Goal: Ask a question

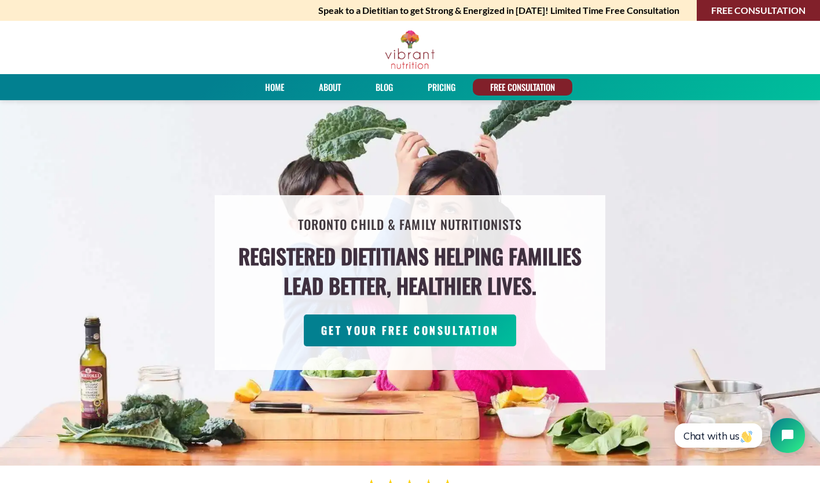
click at [334, 86] on link "About" at bounding box center [330, 87] width 30 height 17
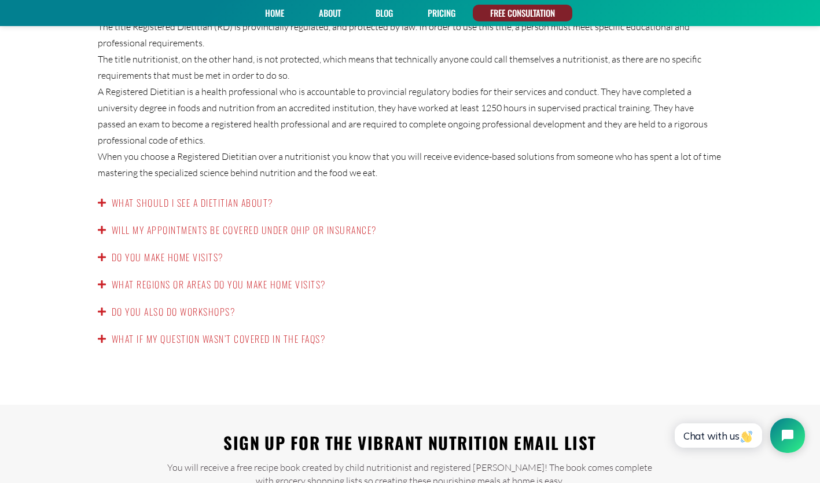
scroll to position [1928, 0]
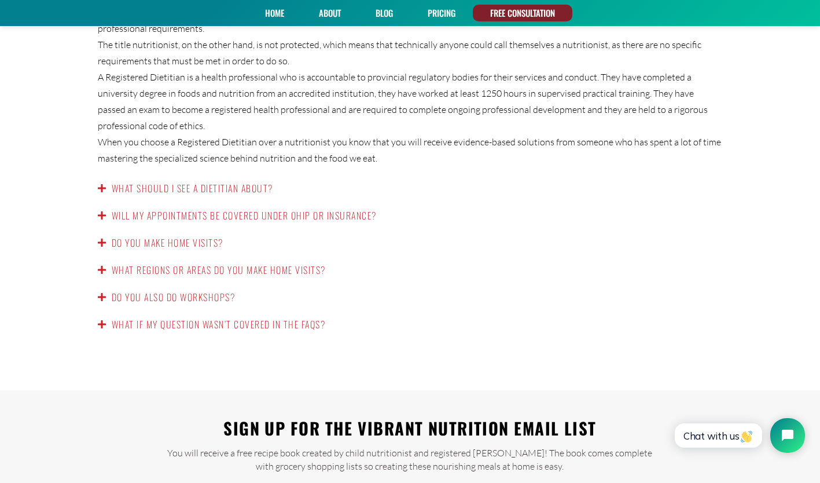
click at [269, 208] on link "Will my appointments be covered under OHIP or insurance?" at bounding box center [244, 215] width 265 height 14
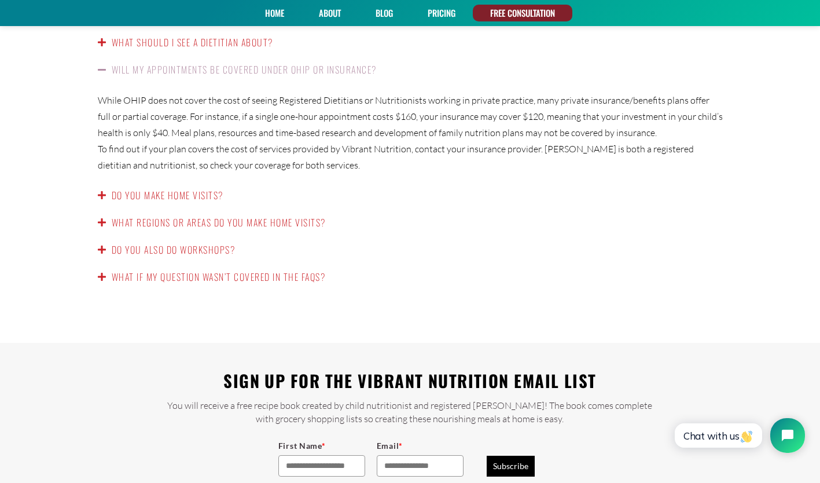
scroll to position [1890, 0]
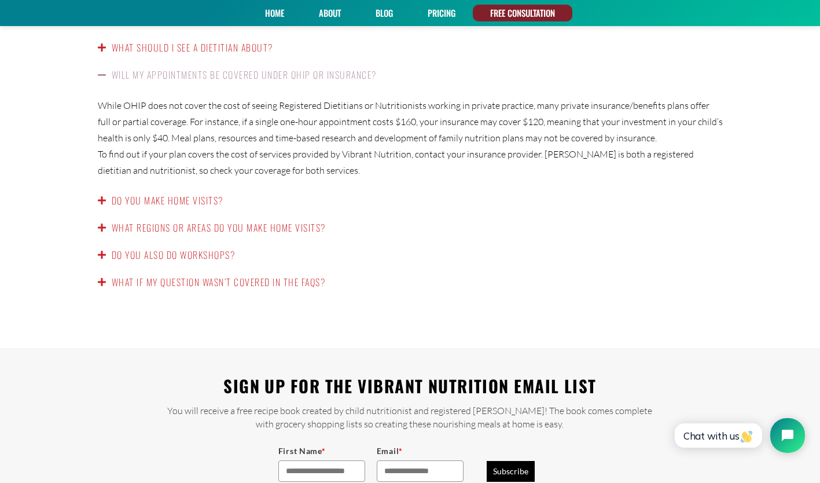
click at [196, 193] on link "Do you make home visits?" at bounding box center [168, 200] width 112 height 14
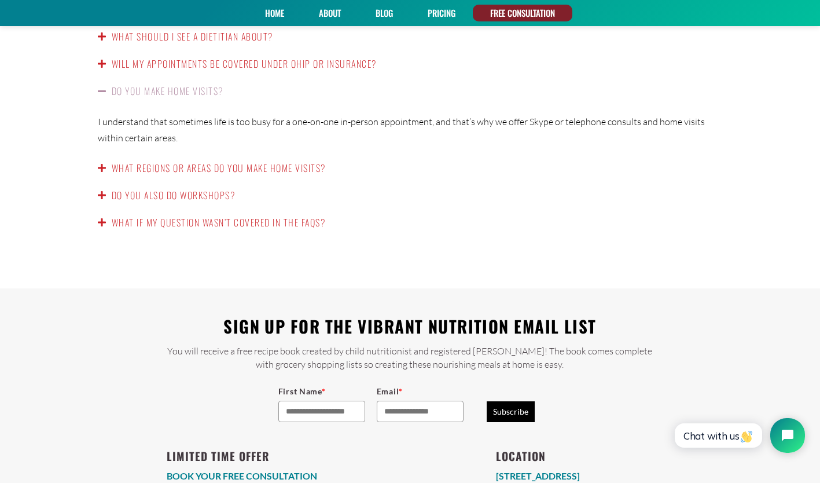
scroll to position [1902, 0]
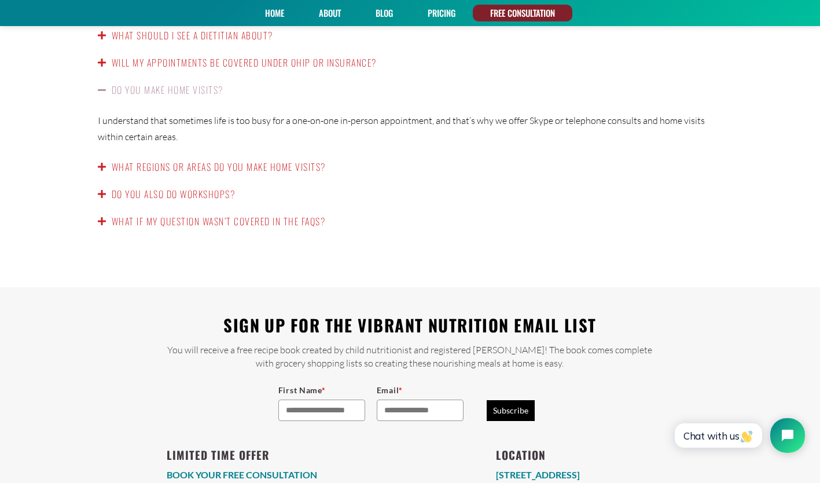
click at [256, 160] on link "What regions or areas do you make home visits?" at bounding box center [219, 167] width 214 height 14
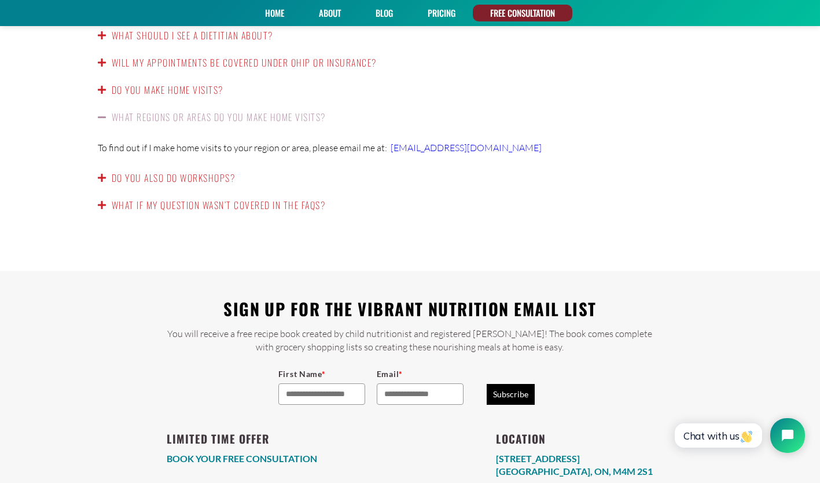
click at [235, 171] on link "Do you also do workshops?" at bounding box center [174, 178] width 124 height 14
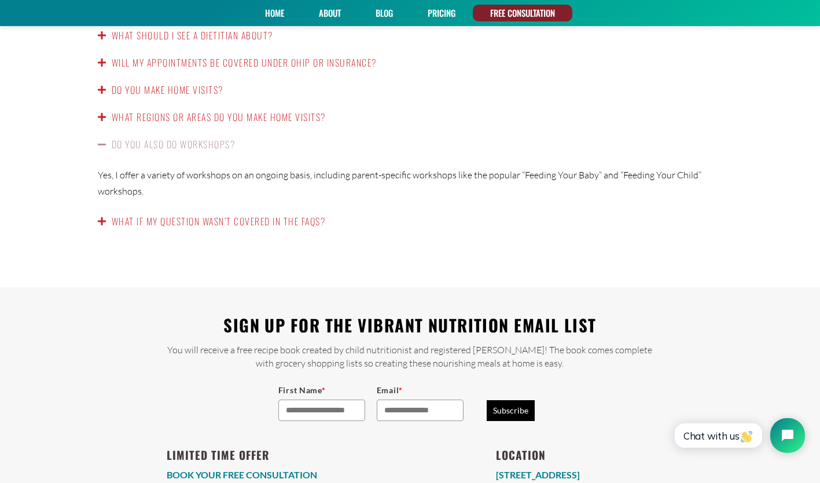
click at [237, 214] on div "What if my question wasn’t covered in the FAQs?" at bounding box center [410, 221] width 648 height 27
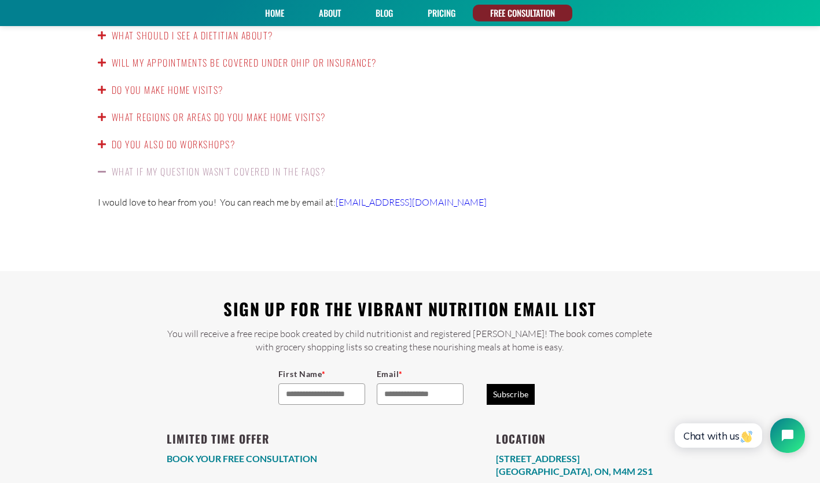
scroll to position [1920, 0]
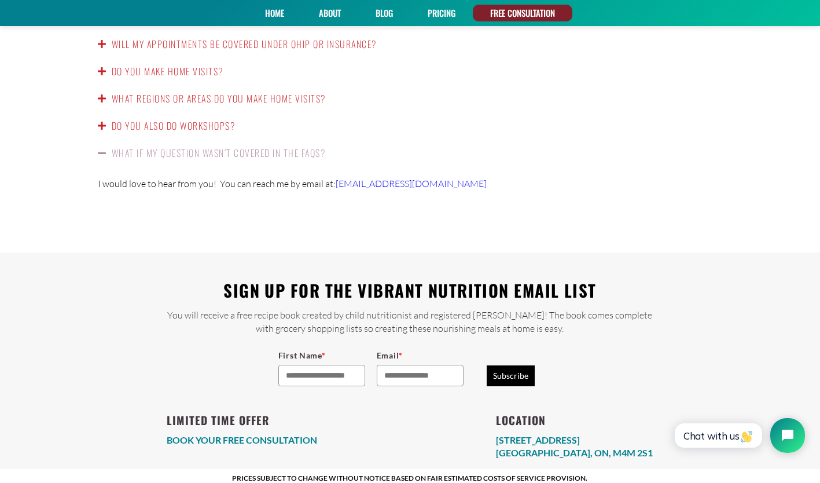
click at [240, 418] on li "LIMITED TIME OFFER BOOK YOUR FREE CONSULTATION" at bounding box center [242, 426] width 150 height 66
click at [245, 434] on link "BOOK YOUR FREE CONSULTATION" at bounding box center [242, 439] width 150 height 11
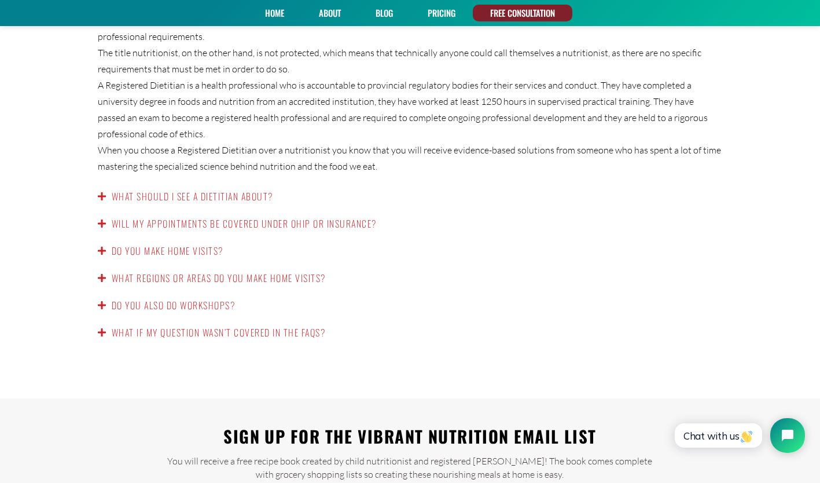
click at [447, 18] on link "PRICING" at bounding box center [442, 13] width 36 height 17
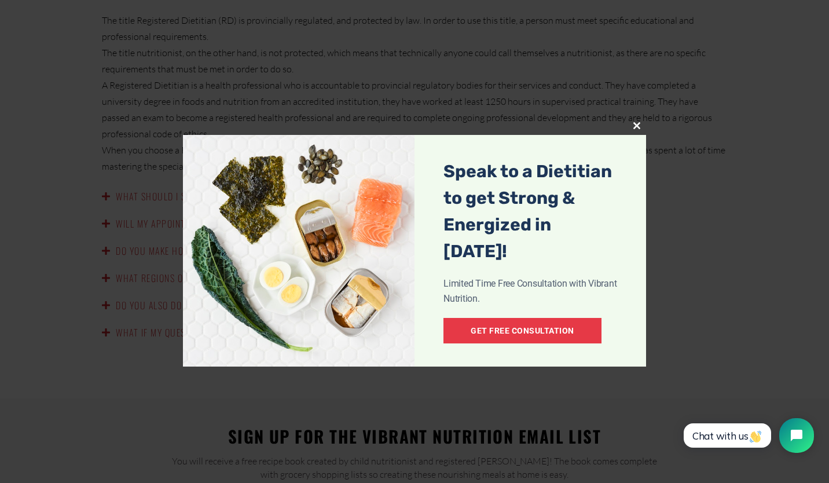
click at [633, 124] on span at bounding box center [636, 125] width 19 height 7
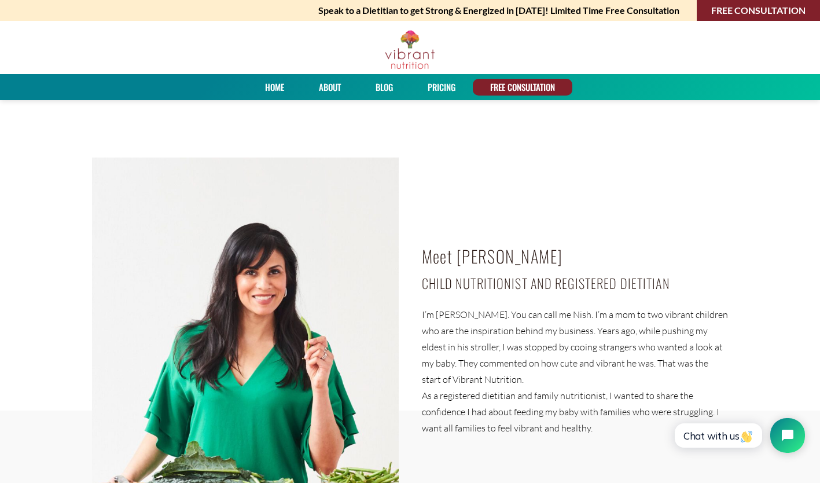
click at [319, 84] on link "About" at bounding box center [330, 87] width 30 height 17
click at [392, 85] on link "Blog" at bounding box center [383, 87] width 25 height 17
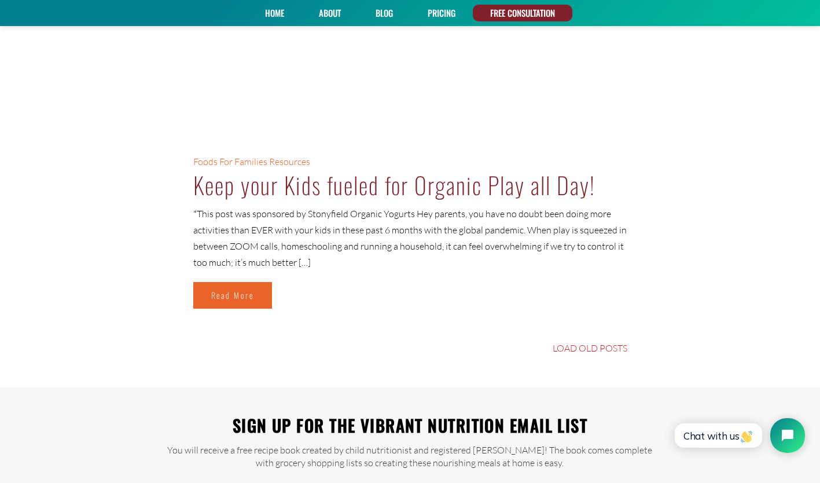
scroll to position [5469, 0]
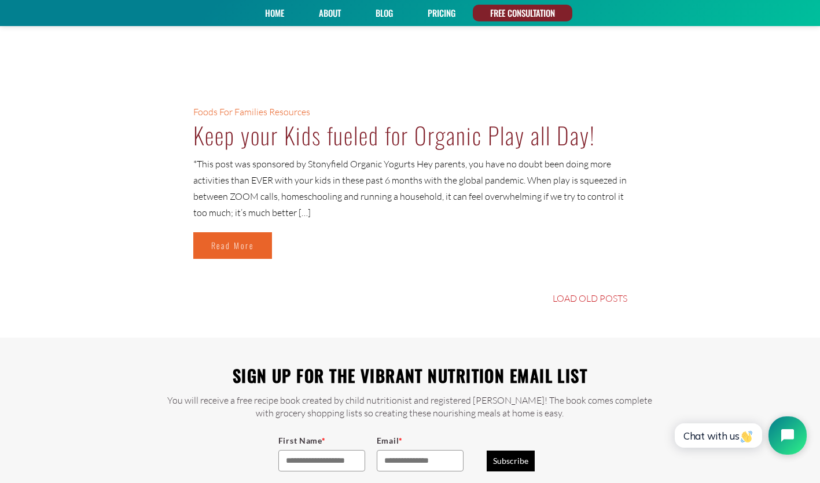
click at [792, 430] on icon "Open chat widget" at bounding box center [794, 435] width 18 height 18
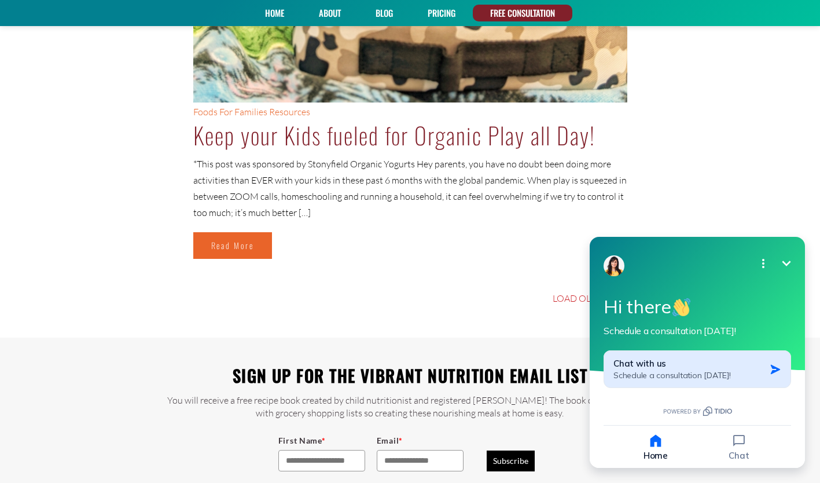
click at [723, 366] on div "Chat with us Schedule a consultation today!" at bounding box center [689, 369] width 152 height 23
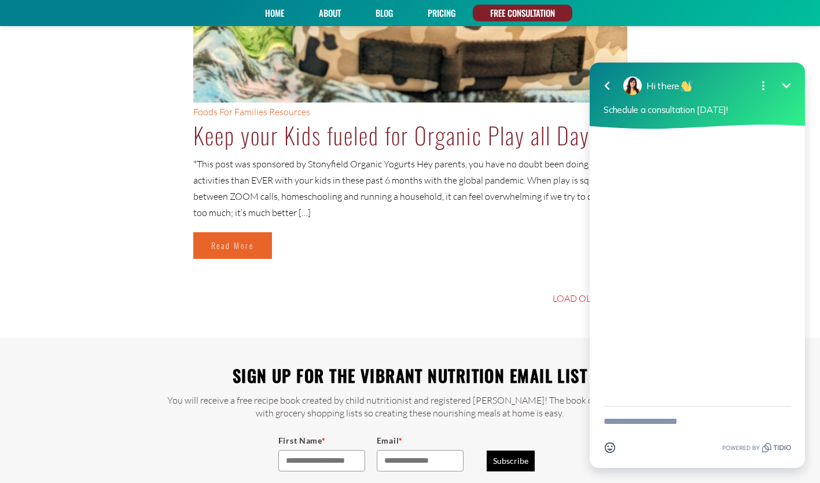
click at [705, 113] on span "Schedule a consultation [DATE]!" at bounding box center [665, 109] width 124 height 11
click at [671, 195] on div at bounding box center [697, 267] width 215 height 277
click at [640, 432] on textarea "New message" at bounding box center [696, 421] width 187 height 30
click at [640, 422] on textarea "New message" at bounding box center [696, 421] width 187 height 30
type textarea "**********"
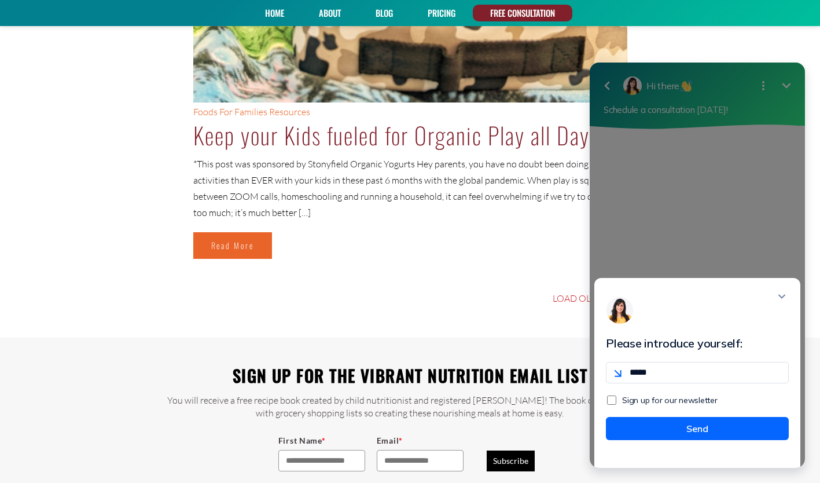
type input "**********"
click at [688, 433] on button "Send" at bounding box center [697, 428] width 183 height 23
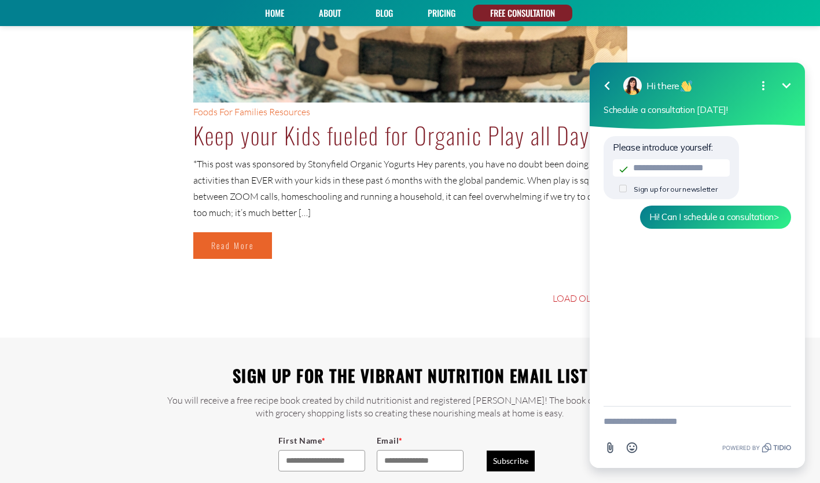
click at [631, 426] on textarea "New message" at bounding box center [696, 421] width 187 height 30
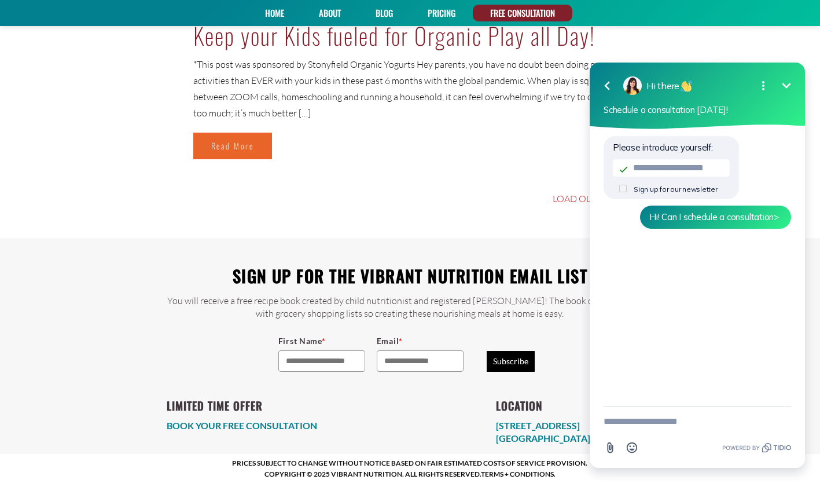
click at [301, 422] on link "BOOK YOUR FREE CONSULTATION" at bounding box center [242, 424] width 150 height 11
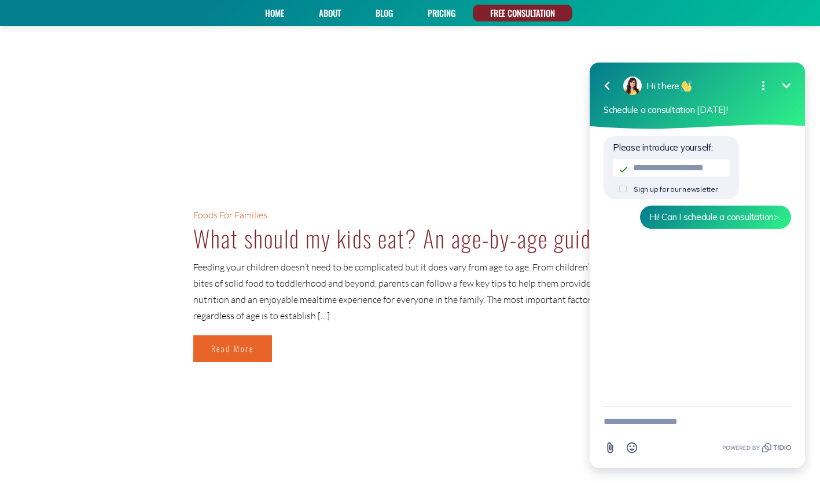
scroll to position [1744, 0]
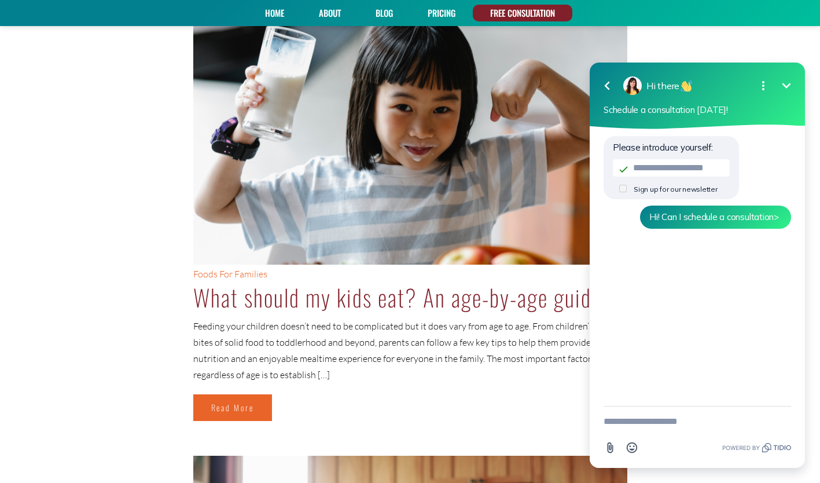
click at [285, 24] on div "Home About Blog PRICING FREE CONSULTATION Home About Blog PRICING FREE CONSULTA…" at bounding box center [410, 13] width 820 height 26
click at [276, 17] on link "Home" at bounding box center [274, 13] width 27 height 17
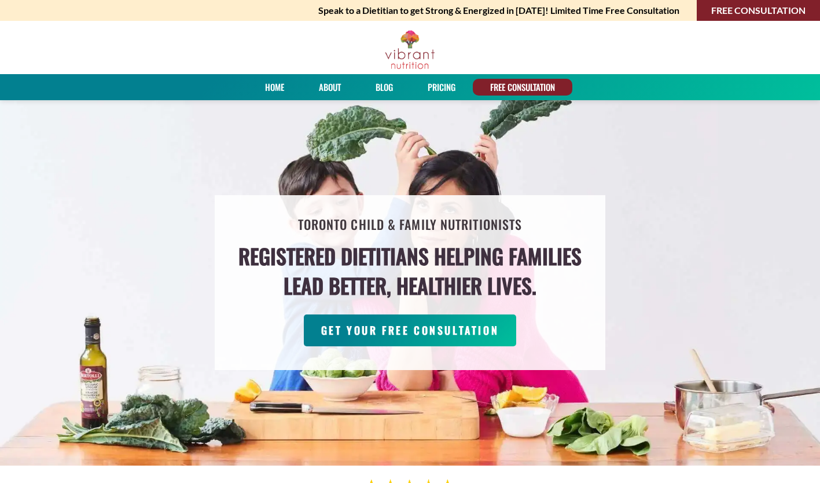
click at [334, 87] on link "About" at bounding box center [330, 87] width 30 height 17
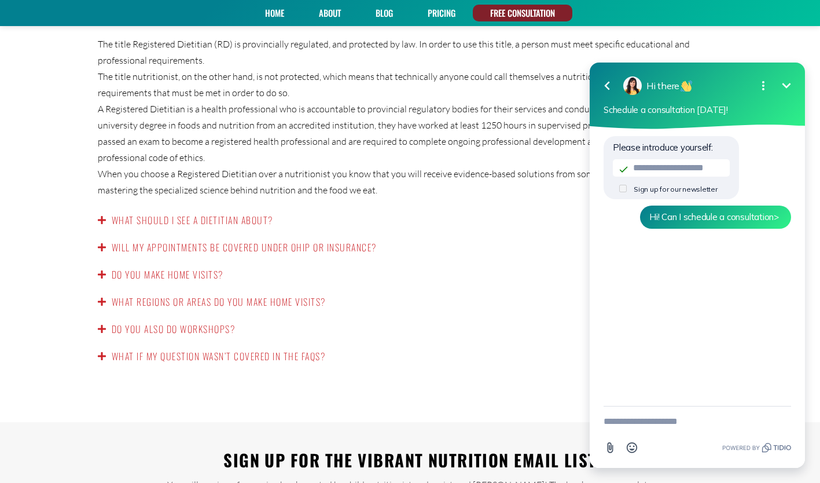
scroll to position [1898, 0]
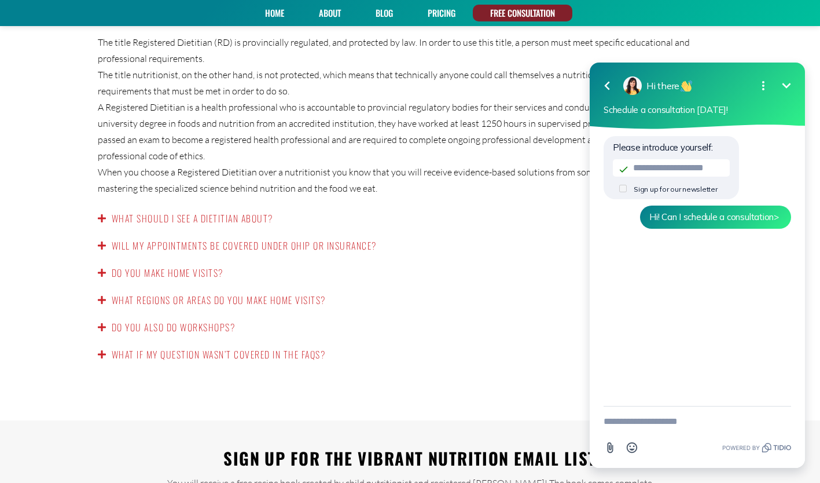
click at [286, 347] on div "What if my question wasn’t covered in the FAQs?" at bounding box center [410, 354] width 648 height 27
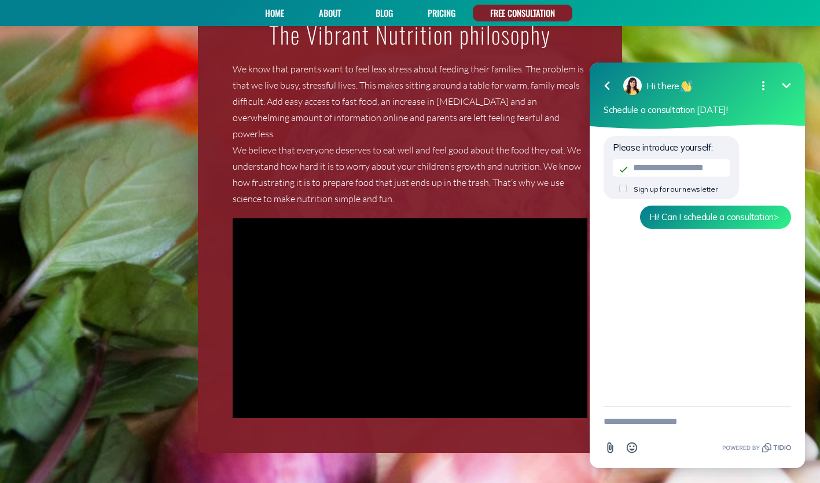
scroll to position [1160, 0]
